Goal: Task Accomplishment & Management: Complete application form

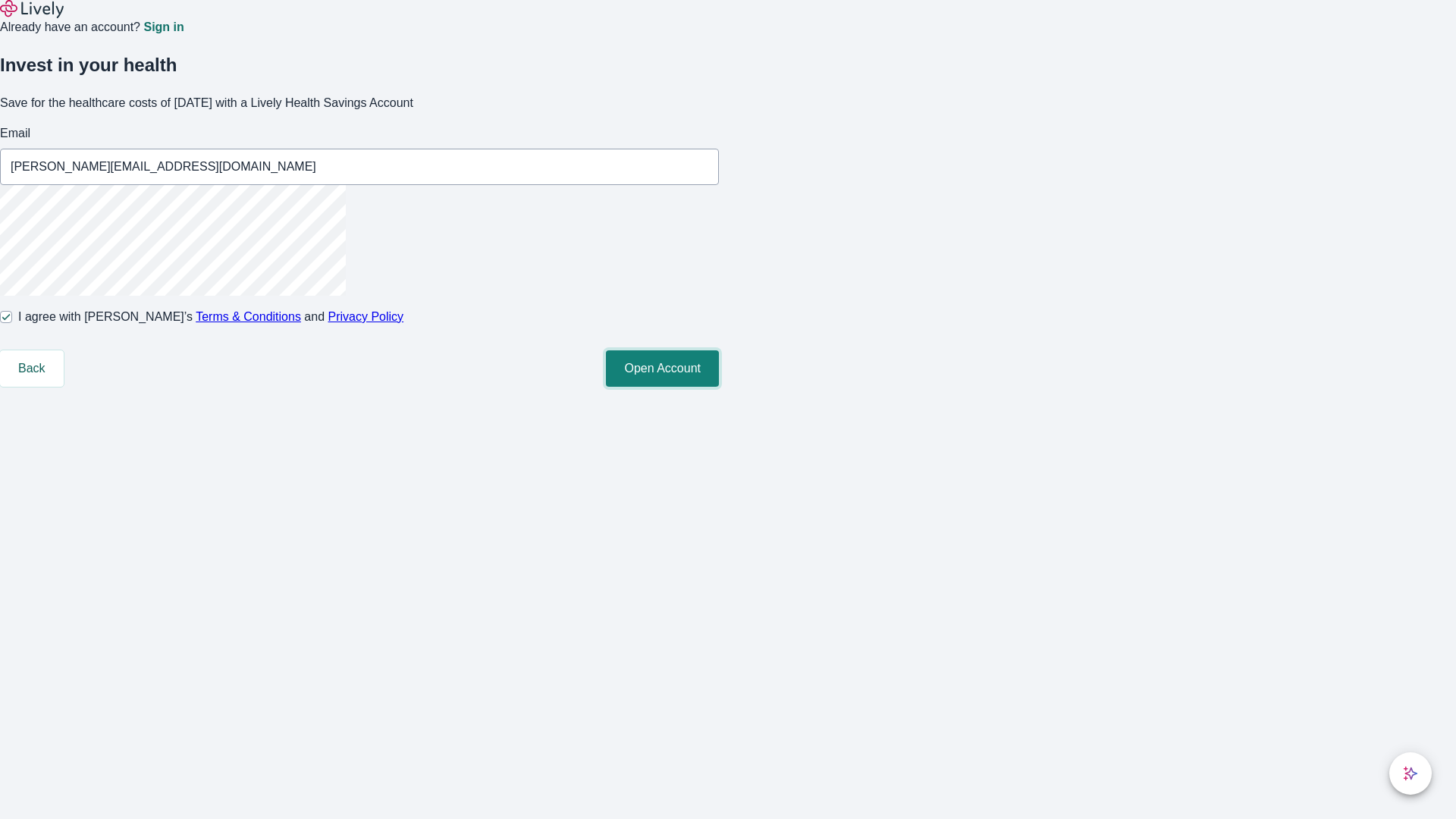
click at [719, 387] on button "Open Account" at bounding box center [662, 368] width 113 height 36
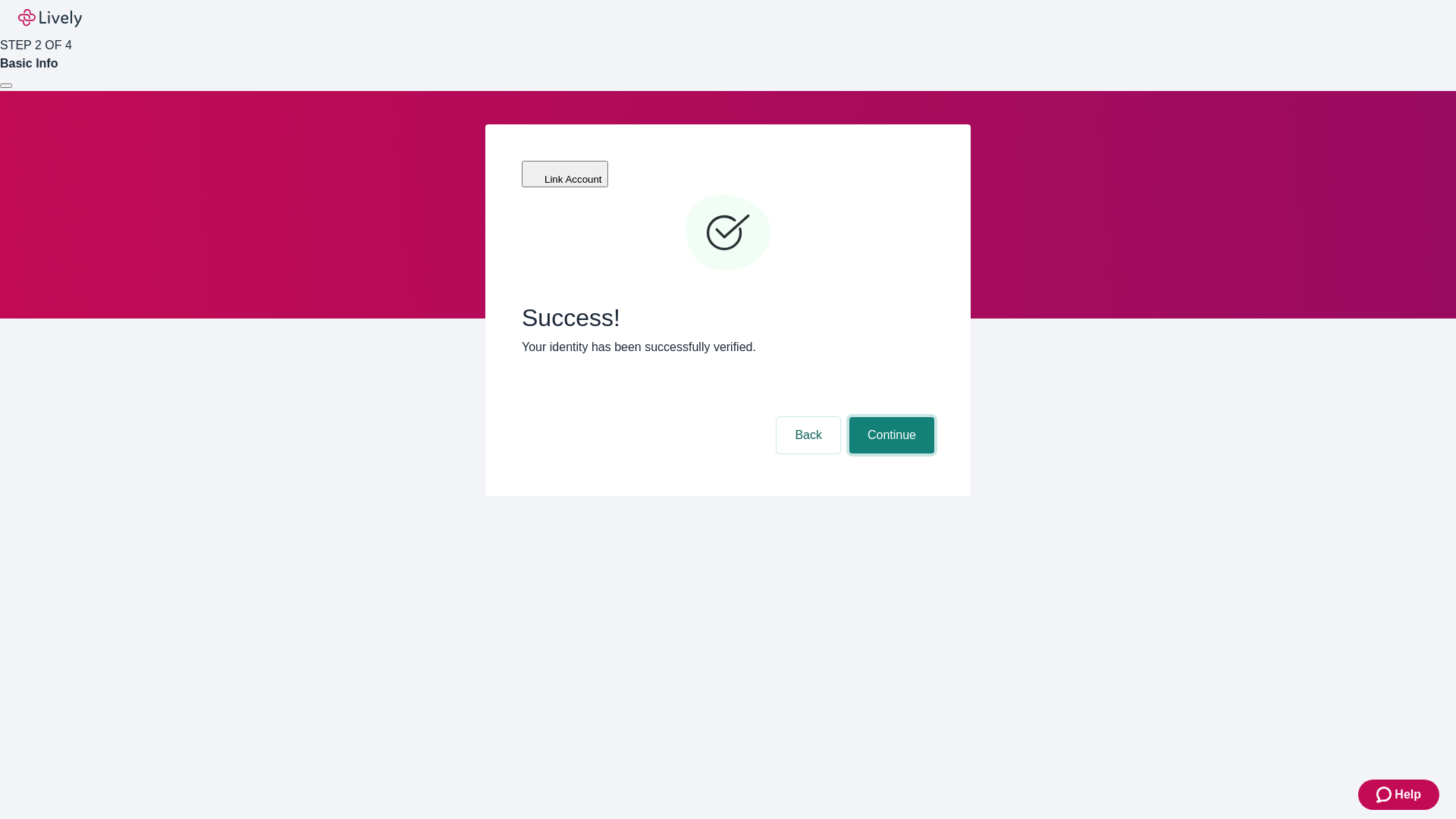
click at [890, 417] on button "Continue" at bounding box center [892, 435] width 85 height 36
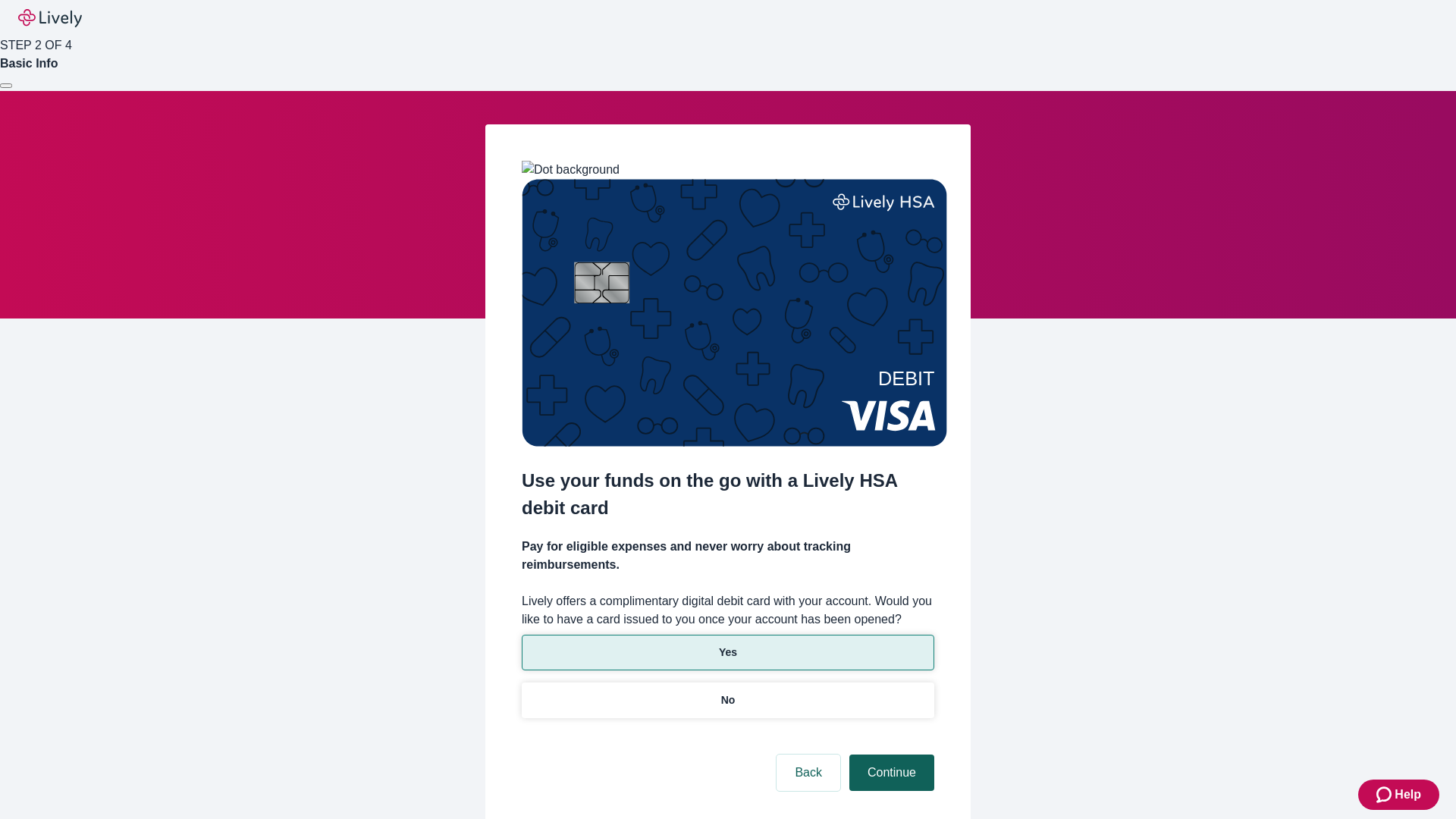
click at [728, 644] on p "Yes" at bounding box center [728, 652] width 19 height 16
click at [890, 755] on button "Continue" at bounding box center [892, 772] width 85 height 36
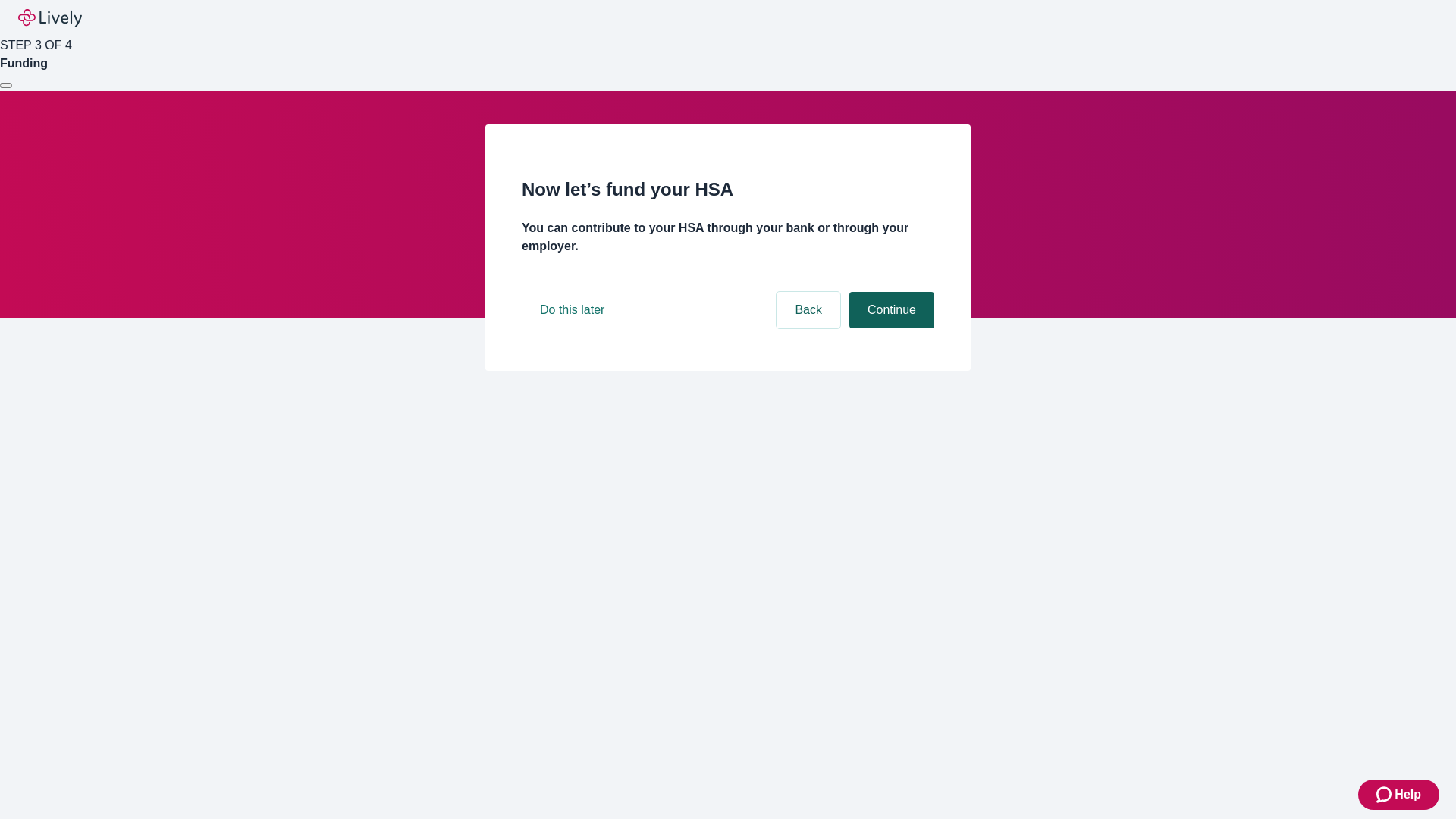
click at [890, 328] on button "Continue" at bounding box center [892, 309] width 85 height 36
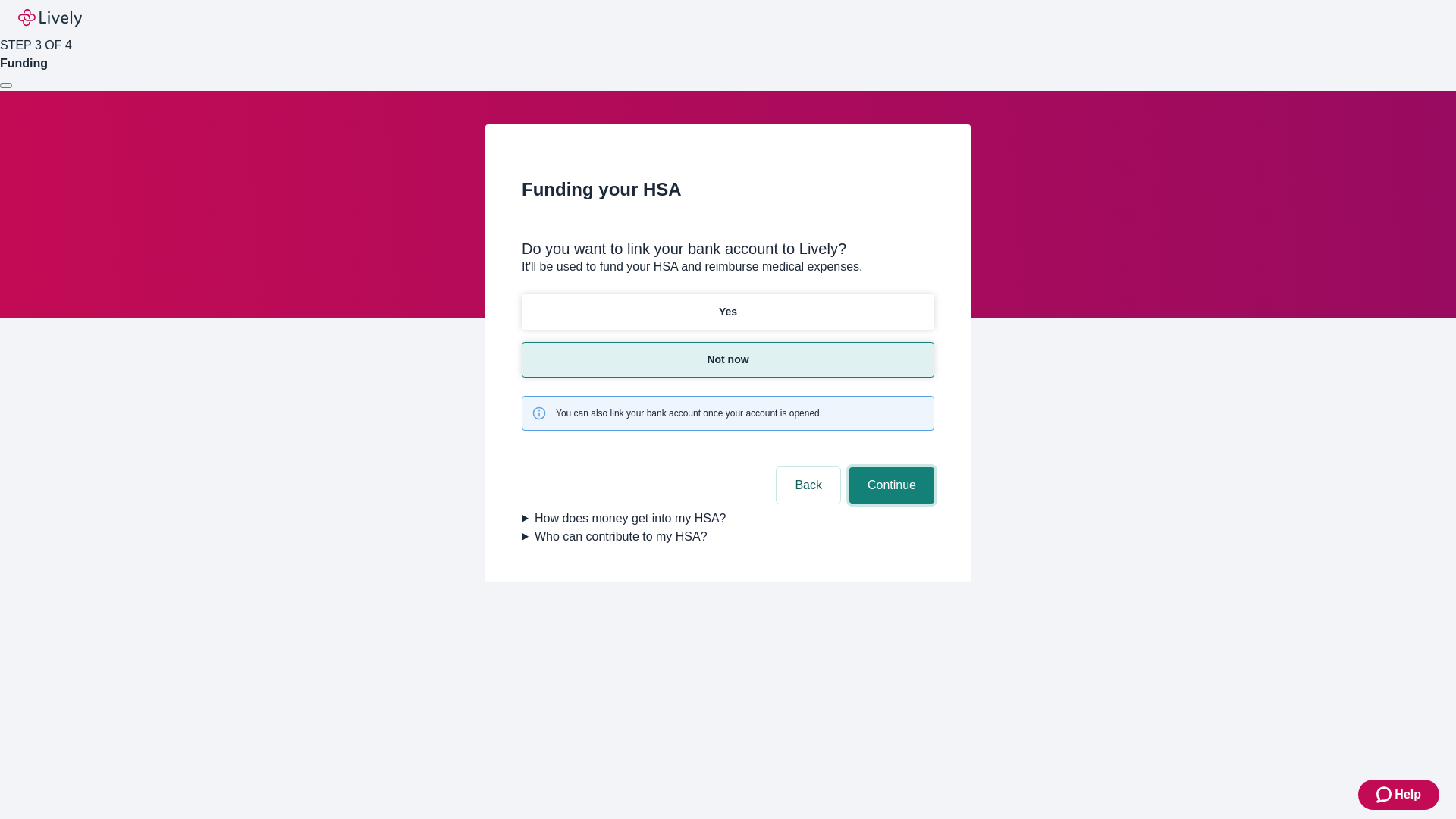
click at [890, 467] on button "Continue" at bounding box center [892, 485] width 85 height 36
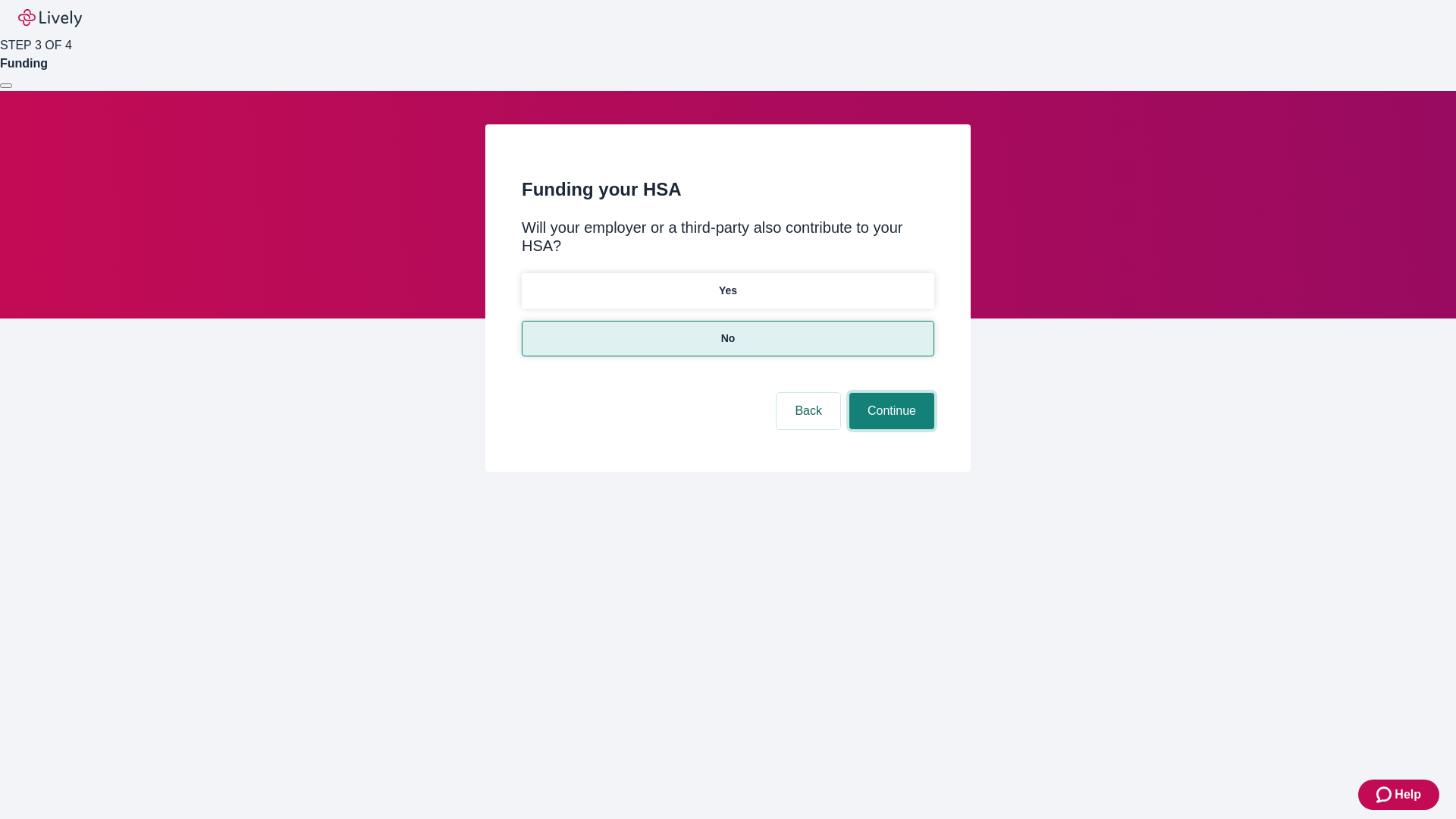
click at [890, 392] on button "Continue" at bounding box center [892, 410] width 85 height 36
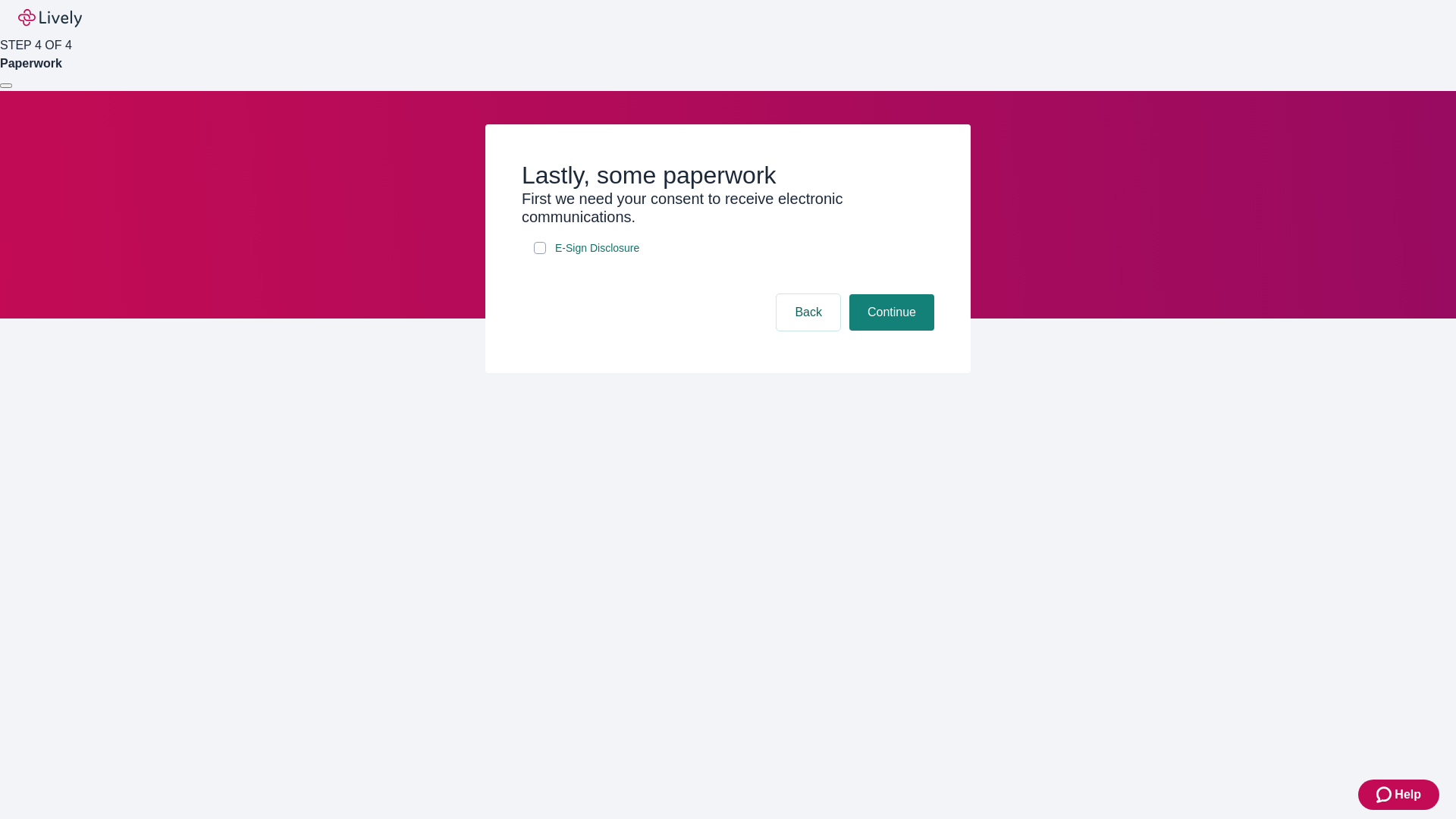
click at [540, 254] on input "E-Sign Disclosure" at bounding box center [540, 248] width 12 height 12
checkbox input "true"
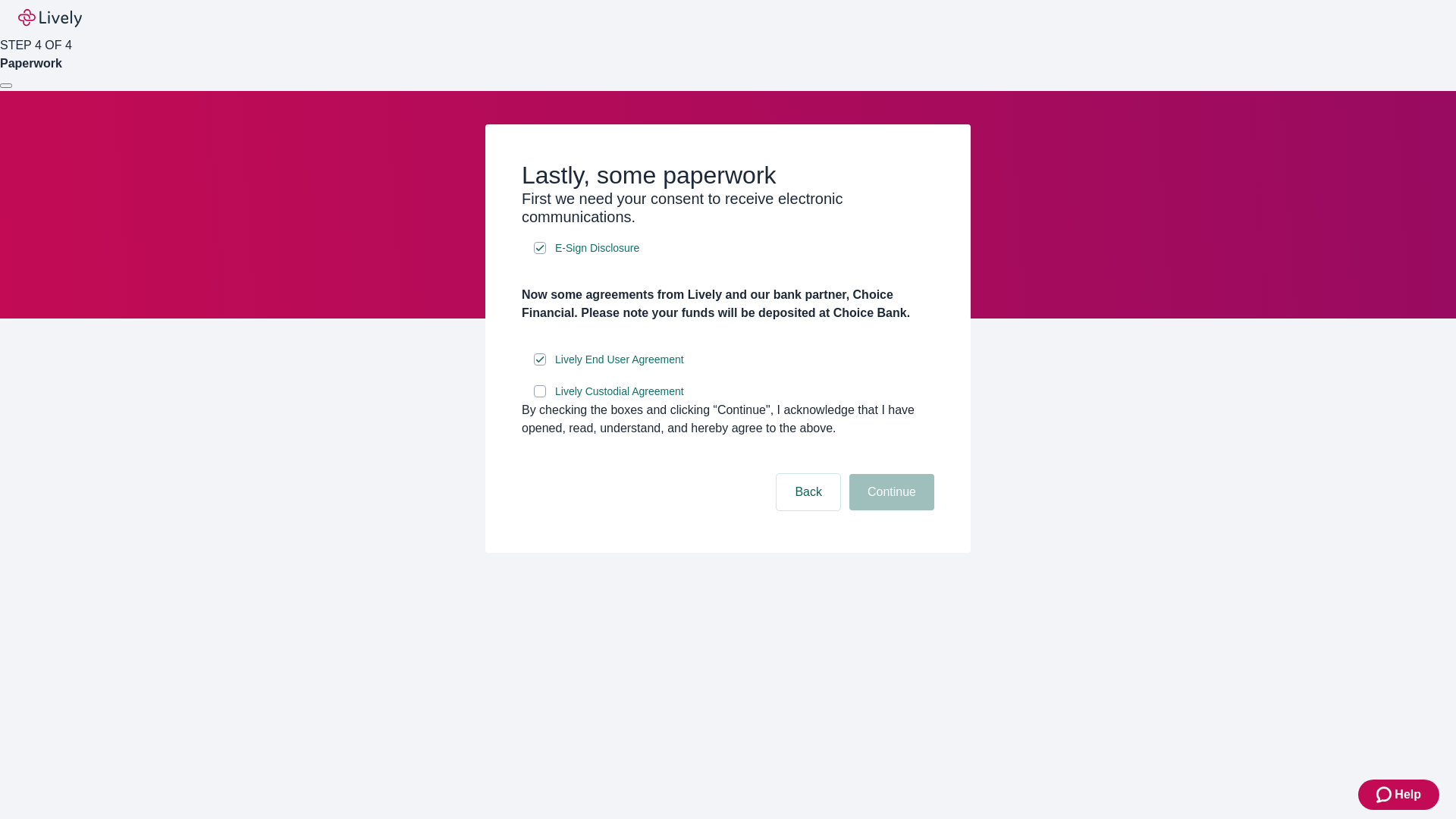
click at [540, 398] on input "Lively Custodial Agreement" at bounding box center [540, 391] width 12 height 12
checkbox input "true"
click at [890, 510] on button "Continue" at bounding box center [892, 491] width 85 height 36
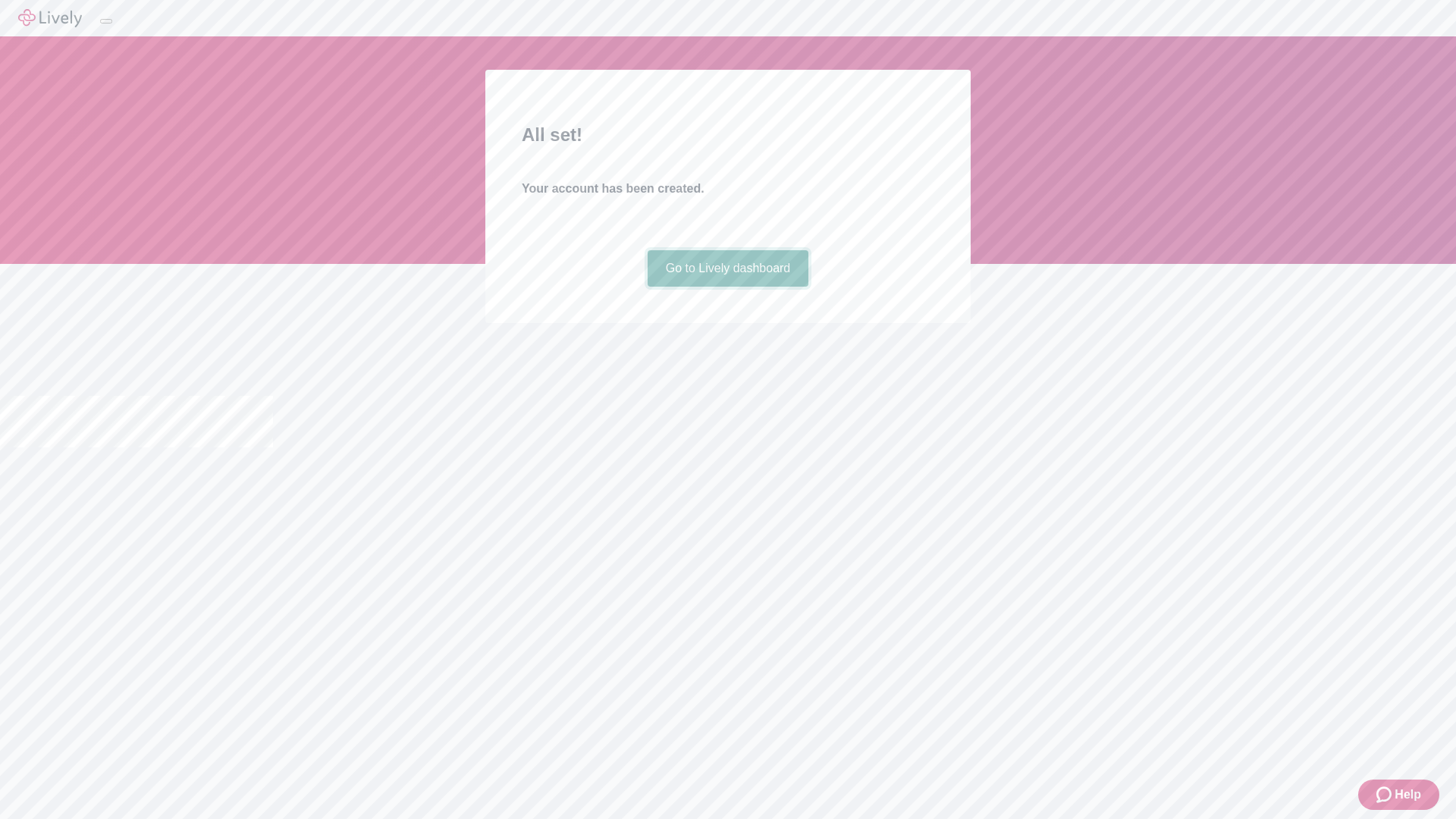
click at [728, 287] on link "Go to Lively dashboard" at bounding box center [728, 268] width 161 height 36
